Goal: Information Seeking & Learning: Learn about a topic

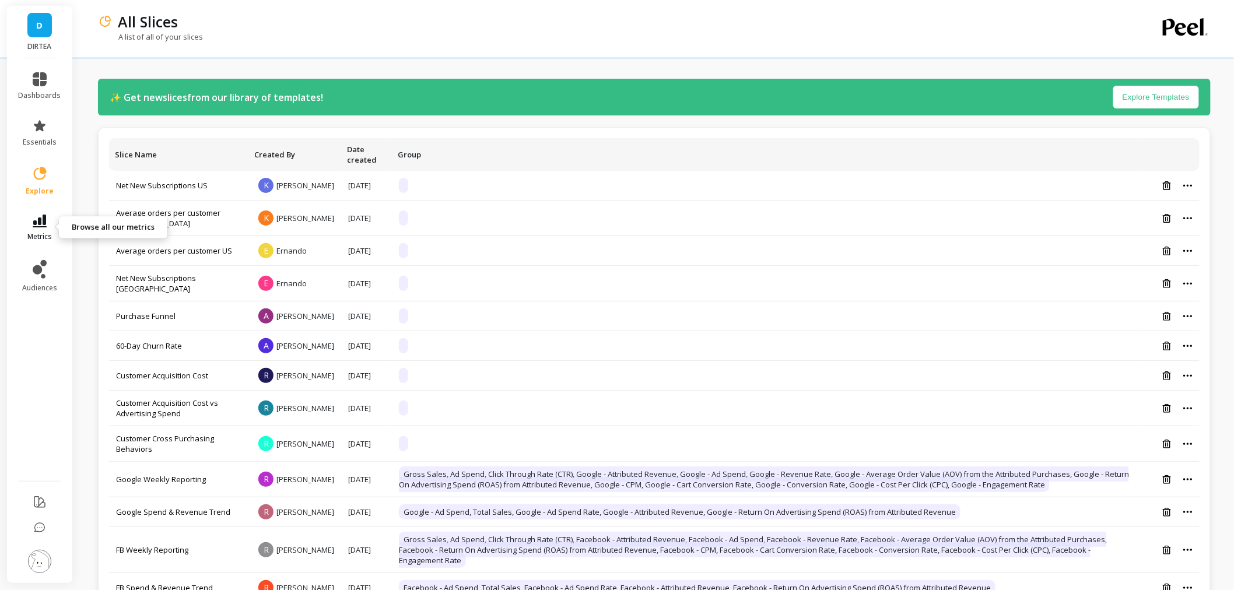
drag, startPoint x: 0, startPoint y: 0, endPoint x: 36, endPoint y: 218, distance: 221.2
click at [36, 218] on icon at bounding box center [40, 221] width 14 height 13
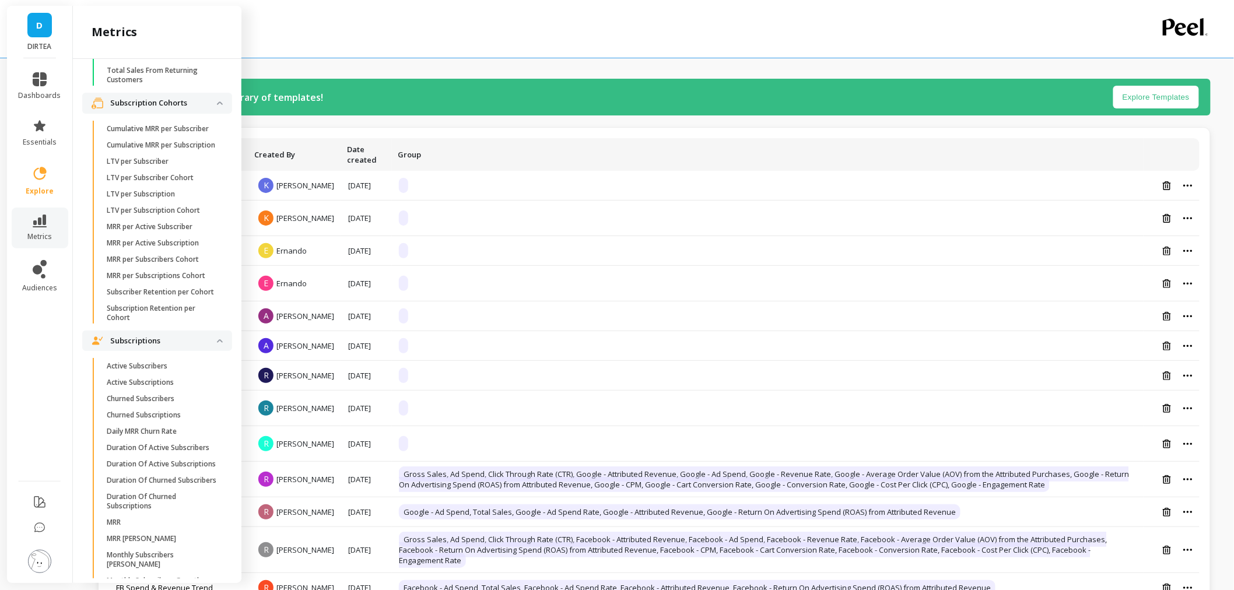
scroll to position [2917, 0]
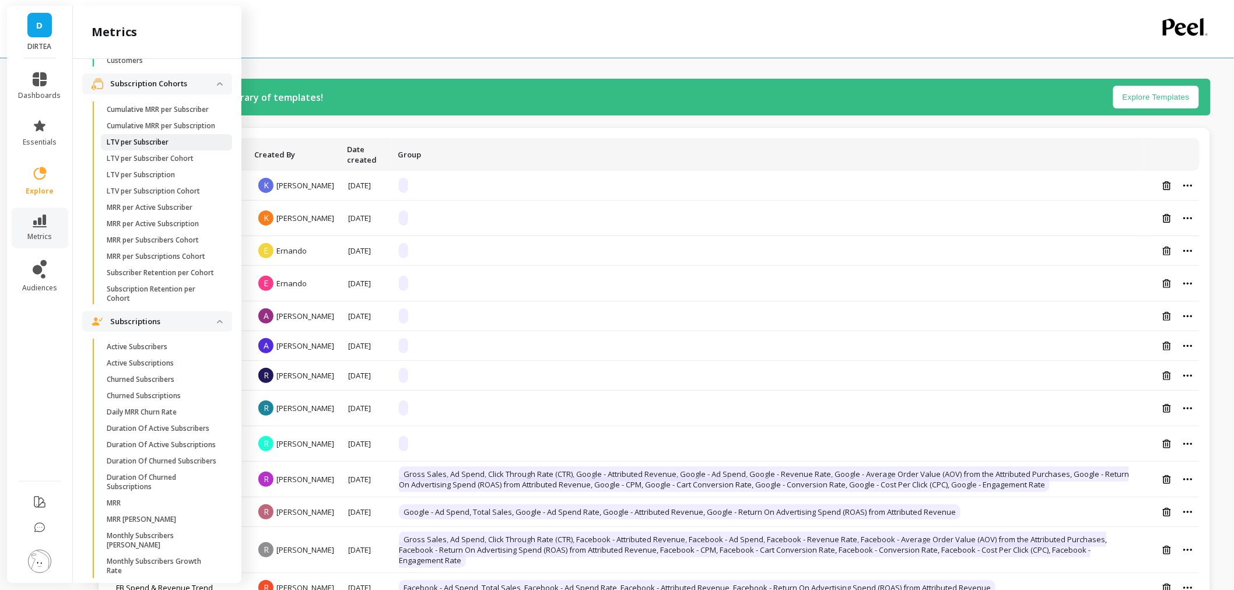
click at [173, 151] on link "LTV per Subscriber" at bounding box center [166, 142] width 131 height 16
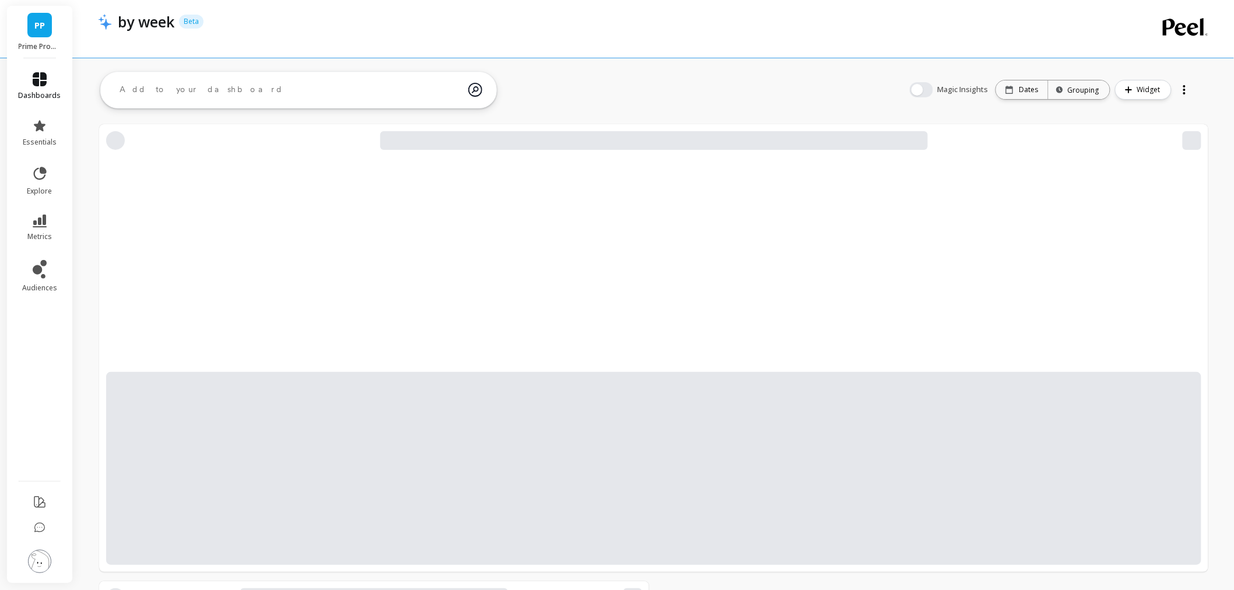
click at [47, 79] on link "dashboards" at bounding box center [40, 86] width 43 height 28
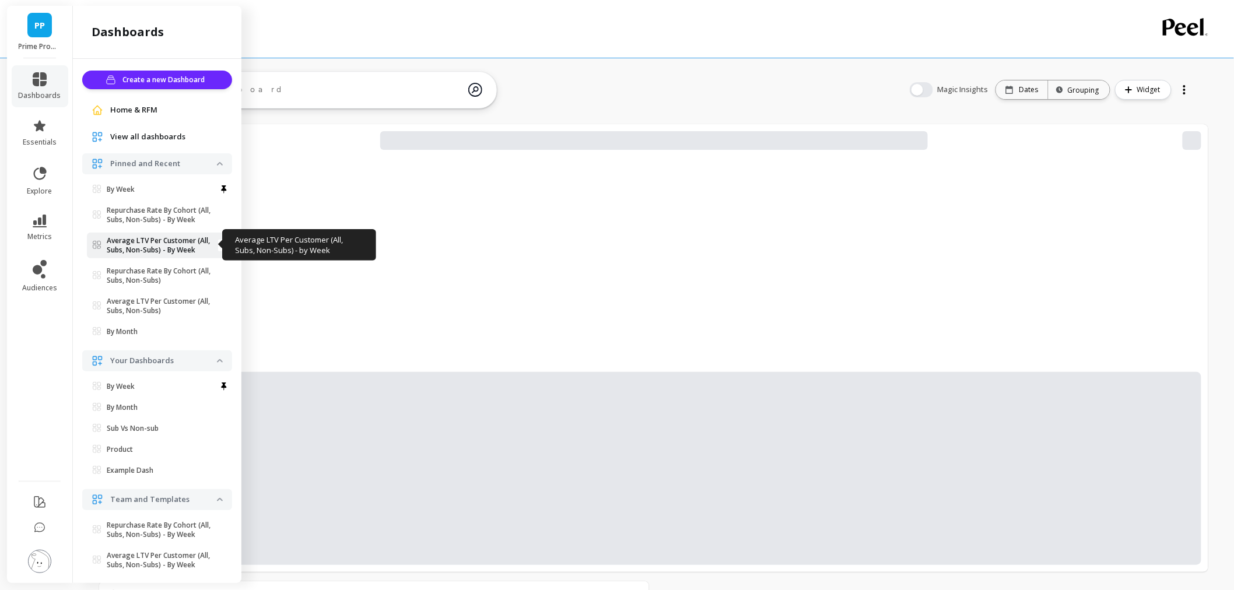
click at [172, 251] on p "Average LTV Per Customer (All, Subs, Non-Subs) - By Week" at bounding box center [162, 245] width 110 height 19
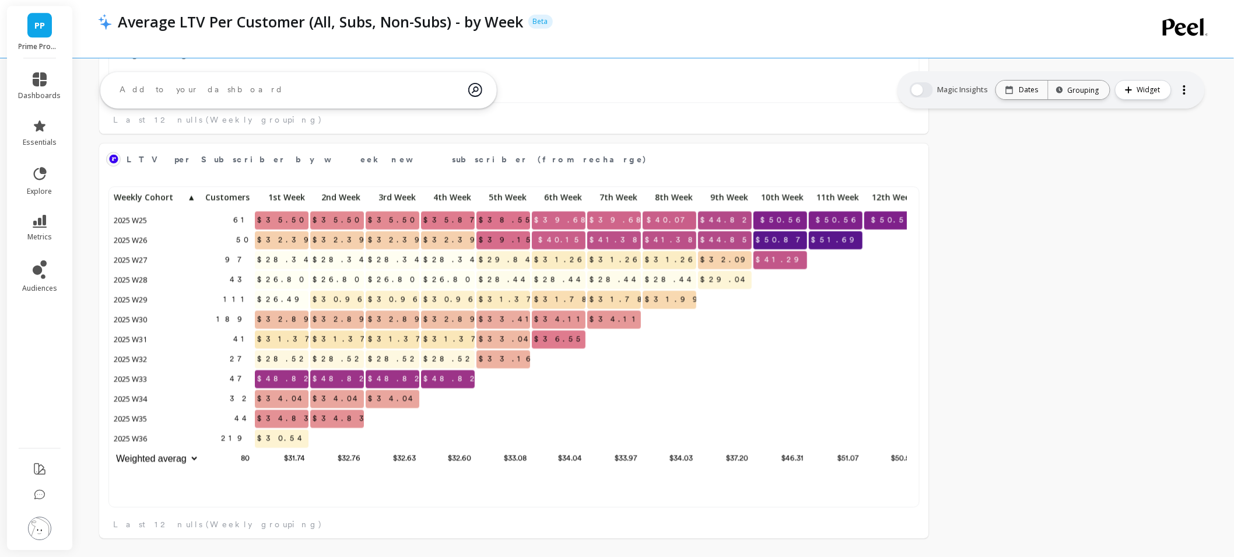
scroll to position [1129, 0]
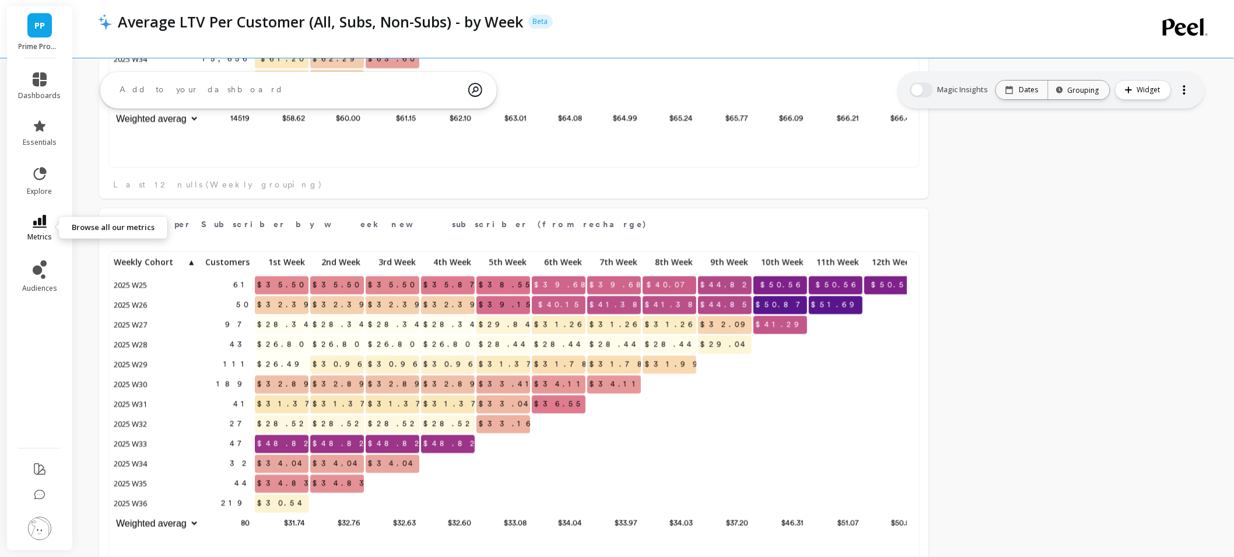
click at [48, 237] on span "metrics" at bounding box center [39, 236] width 25 height 9
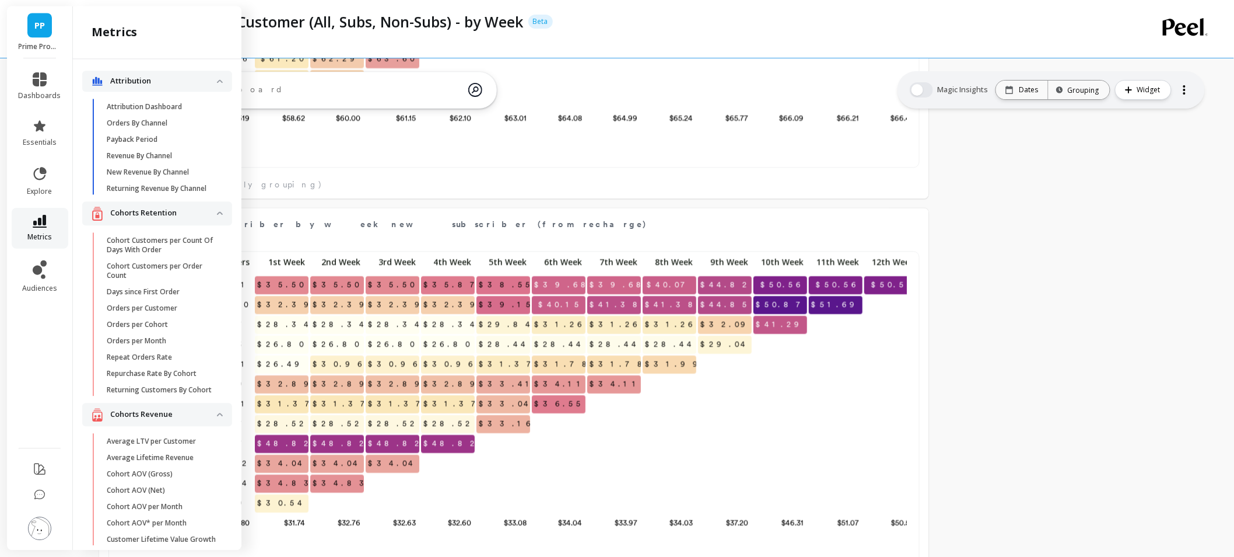
scroll to position [2917, 0]
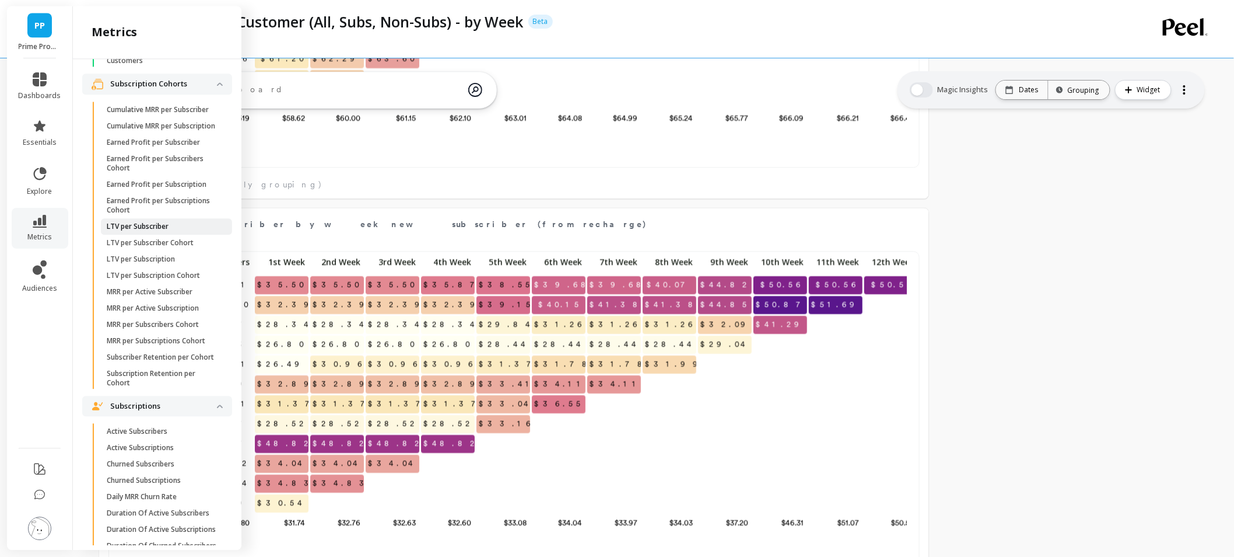
click at [167, 231] on p "LTV per Subscriber" at bounding box center [138, 226] width 62 height 9
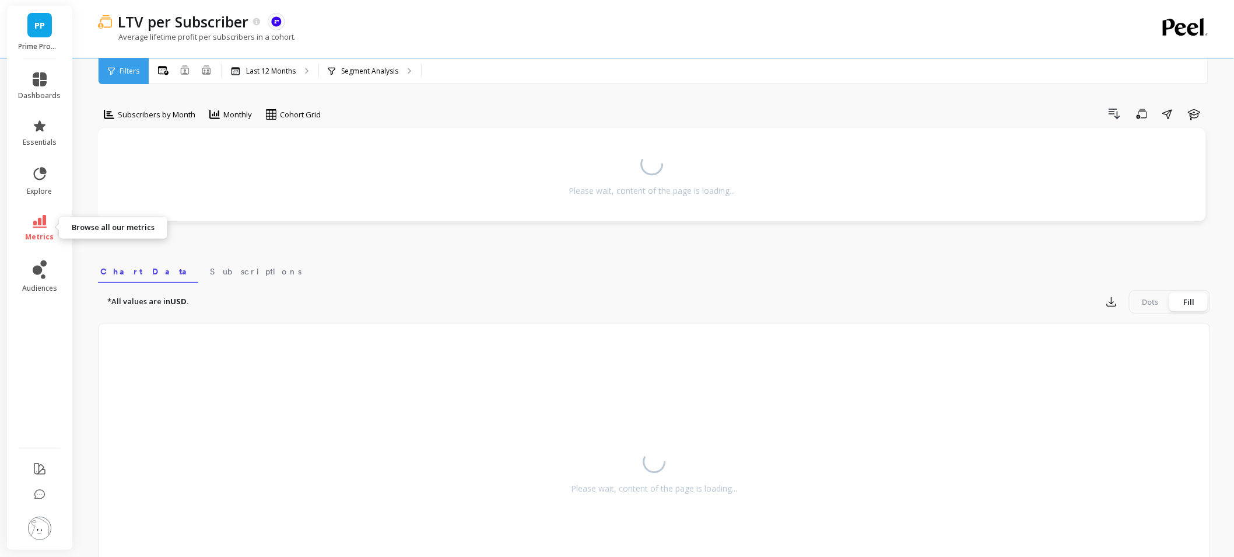
click at [44, 228] on link "metrics" at bounding box center [40, 228] width 43 height 27
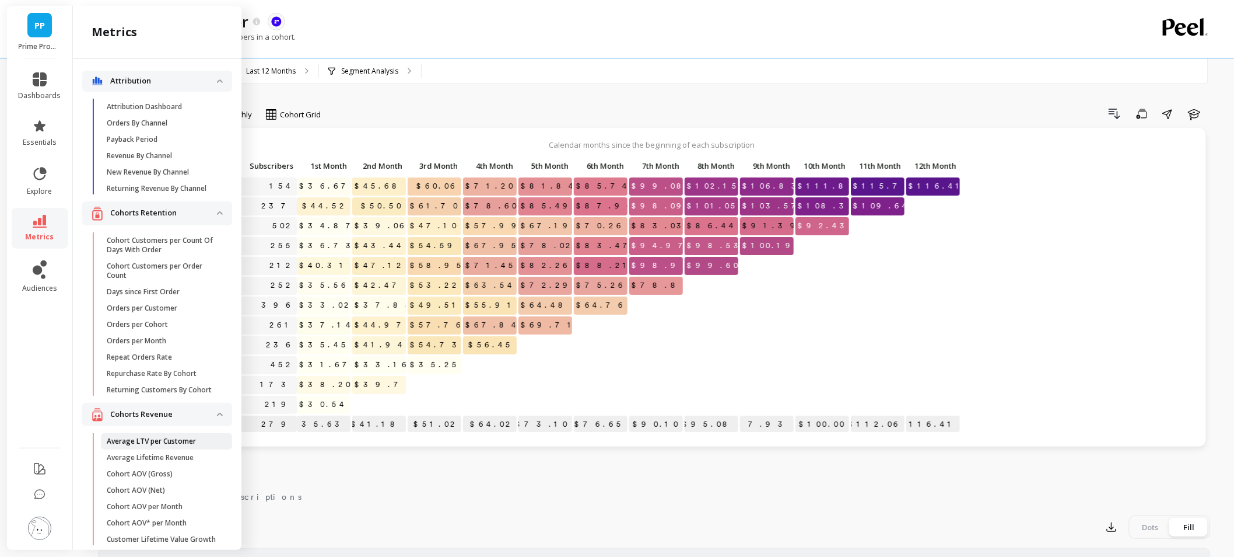
click at [174, 446] on p "Average LTV per Customer" at bounding box center [151, 440] width 89 height 9
